Goal: Task Accomplishment & Management: Use online tool/utility

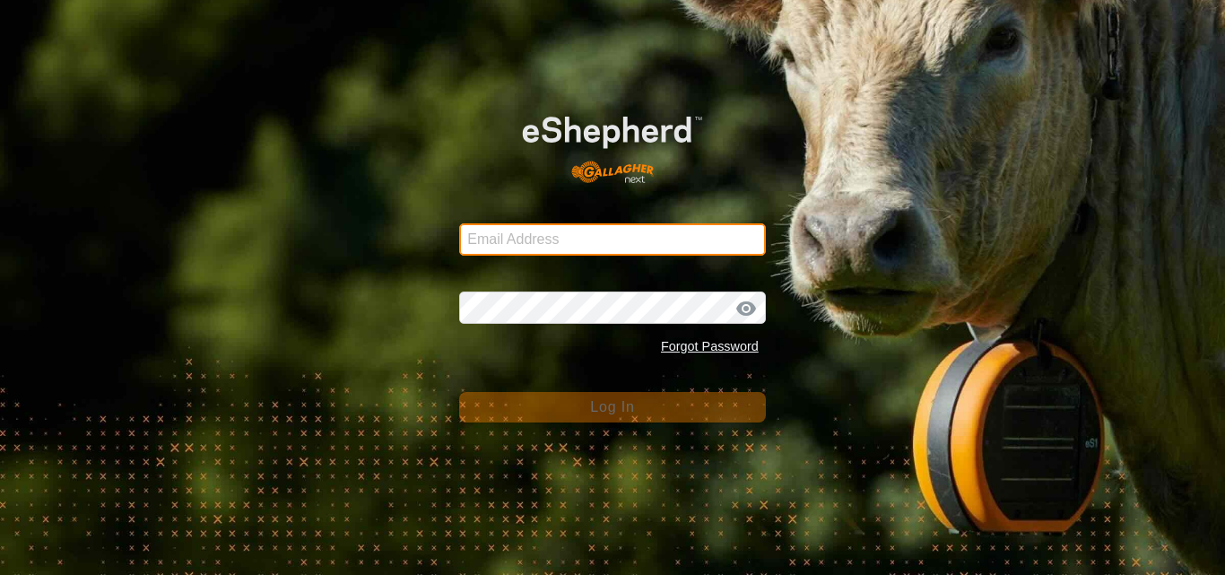
click at [527, 245] on input "Email Address" at bounding box center [612, 239] width 307 height 32
type input "[EMAIL_ADDRESS][DOMAIN_NAME]"
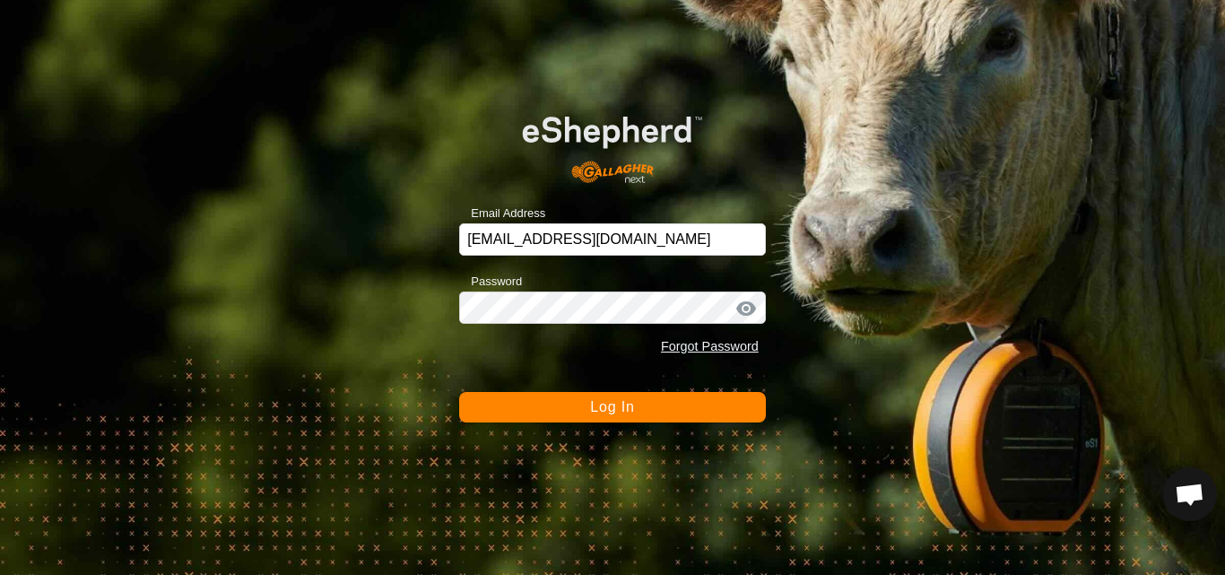
click at [610, 411] on span "Log In" at bounding box center [612, 406] width 44 height 15
